Goal: Check status: Check status

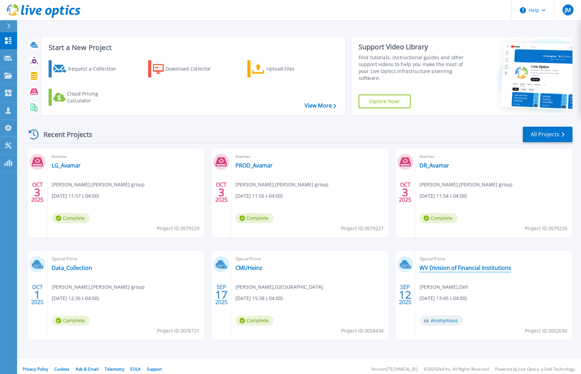
click at [472, 266] on link "WV Division of Financial Institutions" at bounding box center [466, 267] width 92 height 7
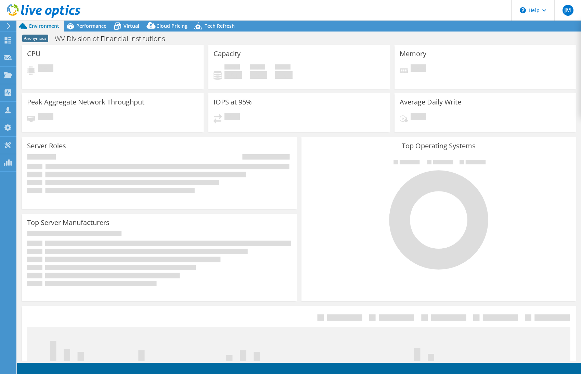
select select "USD"
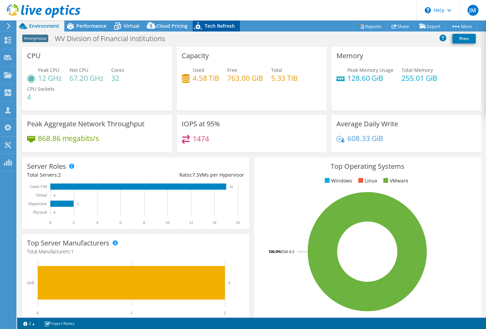
click at [215, 26] on span "Tech Refresh" at bounding box center [220, 26] width 30 height 7
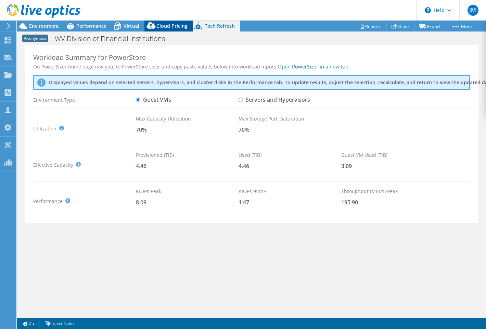
click at [174, 26] on span "Cloud Pricing" at bounding box center [171, 26] width 31 height 7
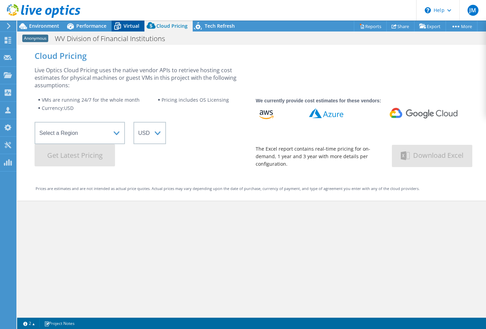
click at [128, 25] on span "Virtual" at bounding box center [132, 26] width 16 height 7
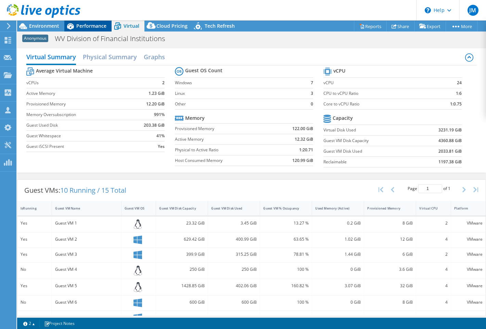
click at [89, 24] on span "Performance" at bounding box center [91, 26] width 30 height 7
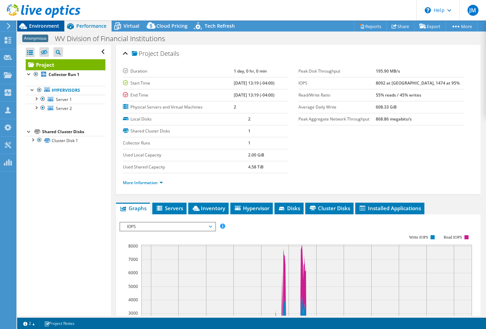
click at [47, 24] on span "Environment" at bounding box center [44, 26] width 30 height 7
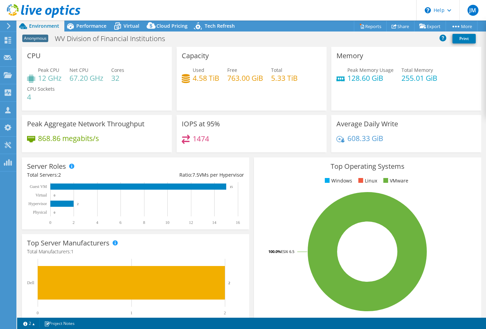
click at [31, 7] on icon at bounding box center [44, 11] width 74 height 14
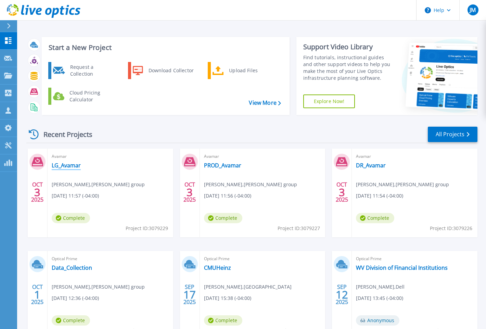
click at [64, 166] on link "LG_Avamar" at bounding box center [66, 165] width 29 height 7
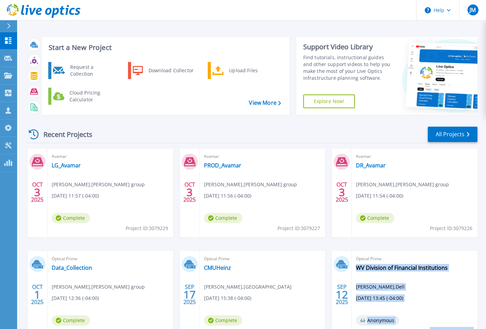
scroll to position [50, 0]
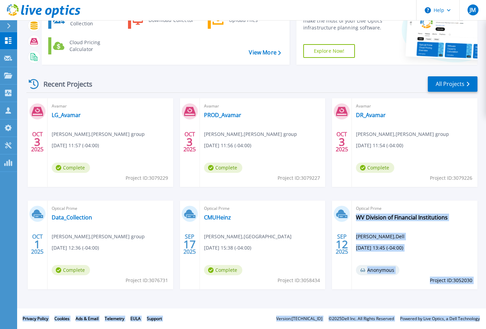
drag, startPoint x: 481, startPoint y: 325, endPoint x: 415, endPoint y: 315, distance: 66.0
click at [486, 252] on html "Help JM Partner Team Member Jason Mayhue jmayhue@advizex.com ADVIZEX TECHNOLOGI…" at bounding box center [243, 101] width 486 height 303
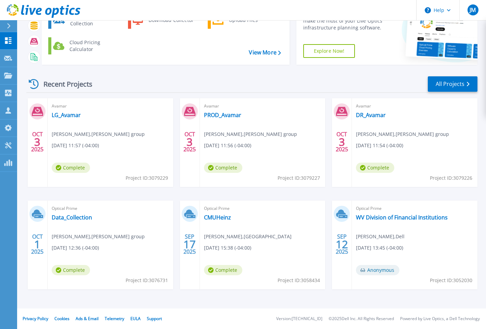
click at [394, 302] on div "OCT 3 2025 Avamar LG_Avamar Mark Zahn , AUDIA group 10/03/2025, 11:57 (-04:00) …" at bounding box center [249, 200] width 457 height 205
